Goal: Obtain resource: Download file/media

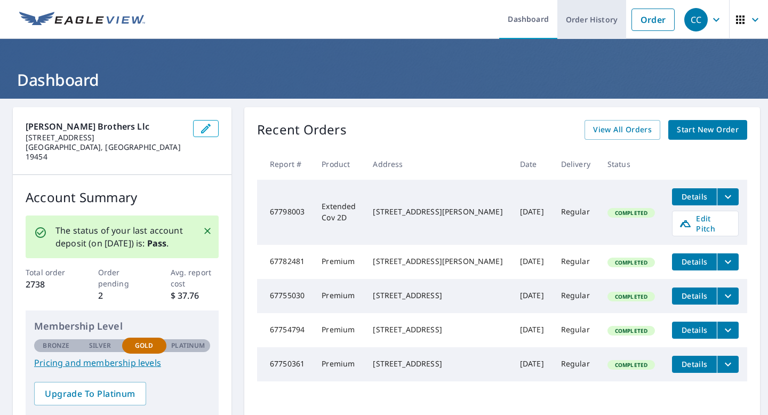
click at [595, 27] on link "Order History" at bounding box center [591, 19] width 69 height 39
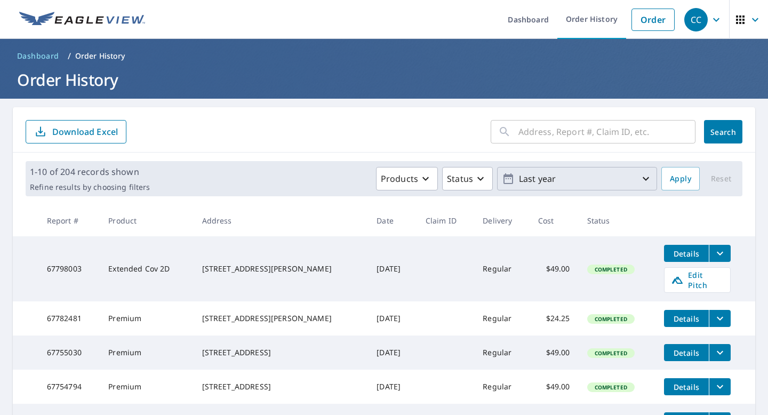
click at [549, 178] on p "Last year" at bounding box center [576, 179] width 125 height 19
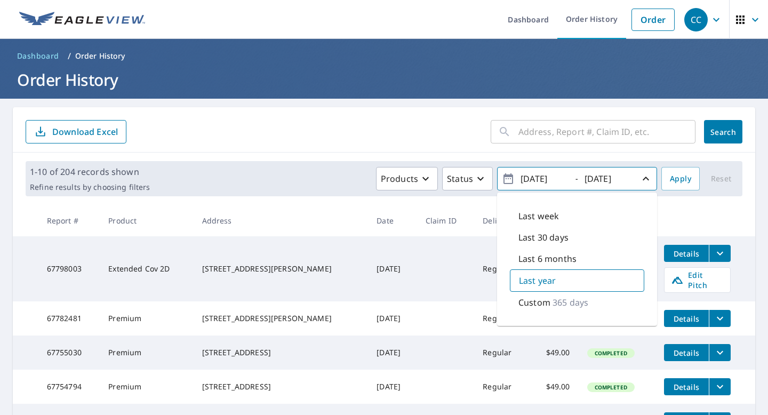
click at [542, 299] on p "Custom" at bounding box center [534, 302] width 32 height 13
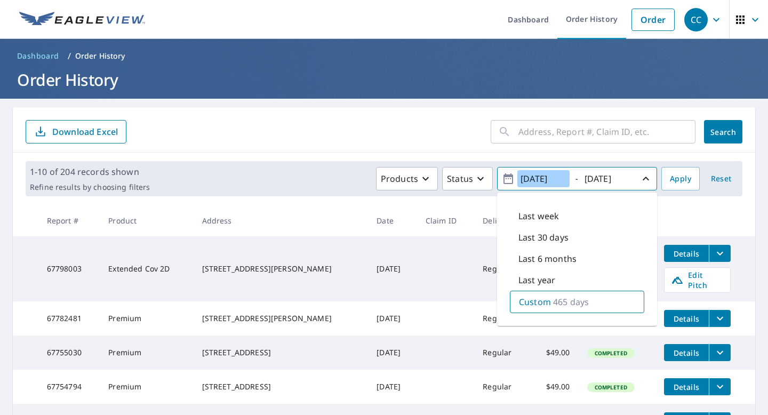
type input "[DATE]"
click at [631, 178] on input "[DATE]" at bounding box center [607, 178] width 52 height 17
type input "[DATE]"
click at [683, 172] on span "Apply" at bounding box center [680, 178] width 21 height 13
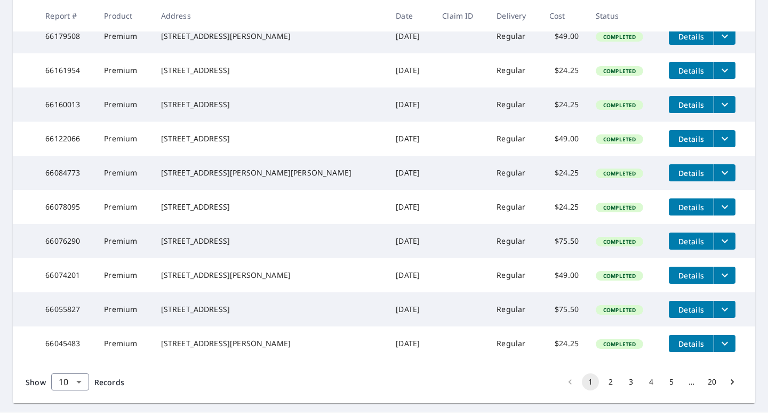
scroll to position [284, 0]
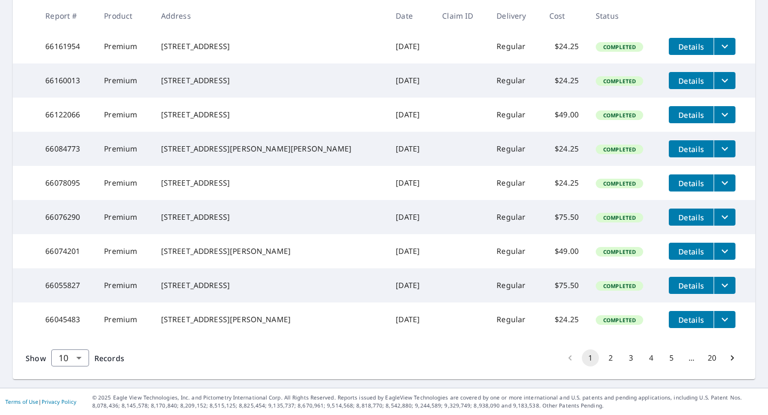
click at [708, 358] on button "20" at bounding box center [711, 357] width 17 height 17
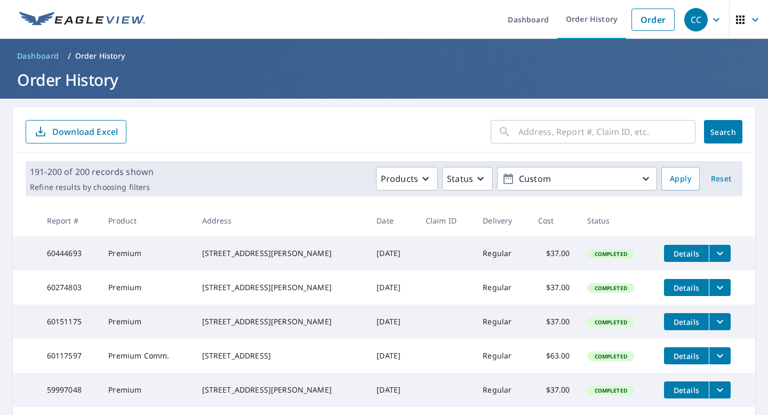
scroll to position [284, 0]
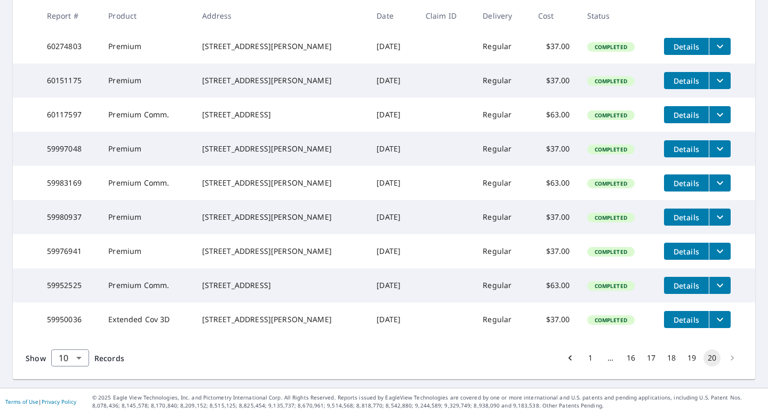
click at [730, 357] on li "pagination navigation" at bounding box center [732, 357] width 20 height 17
click at [711, 357] on button "20" at bounding box center [711, 357] width 17 height 17
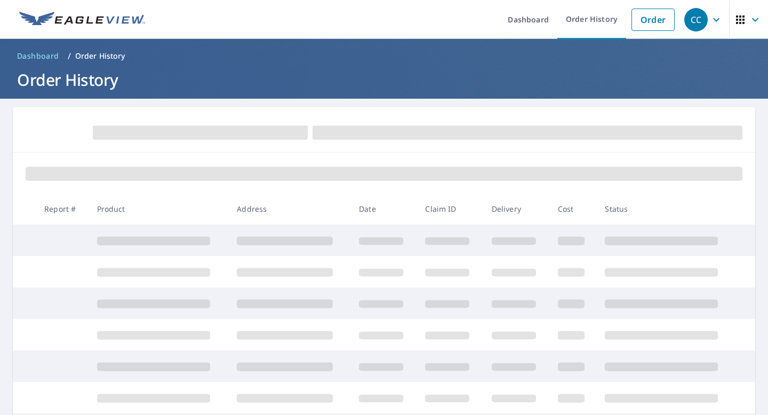
scroll to position [0, 0]
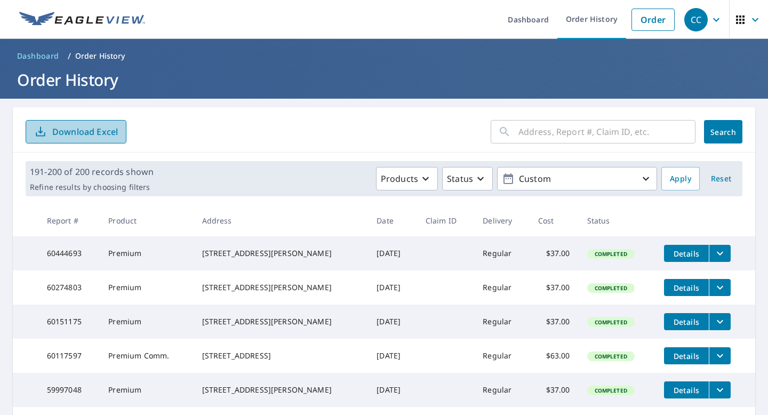
click at [93, 129] on p "Download Excel" at bounding box center [85, 132] width 66 height 12
